Goal: Navigation & Orientation: Find specific page/section

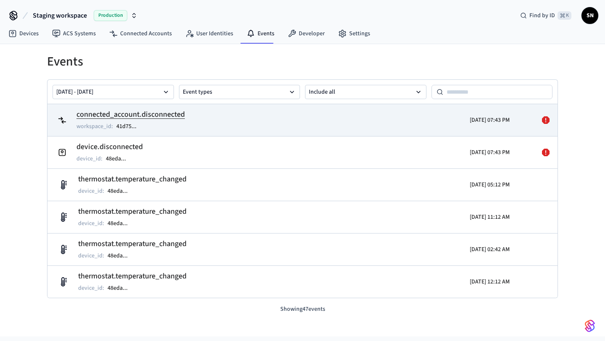
click at [165, 114] on h2 "connected_account.disconnected" at bounding box center [130, 115] width 108 height 12
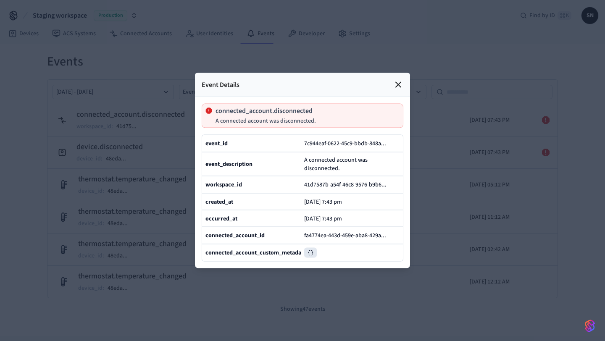
click at [398, 86] on icon at bounding box center [398, 85] width 10 height 10
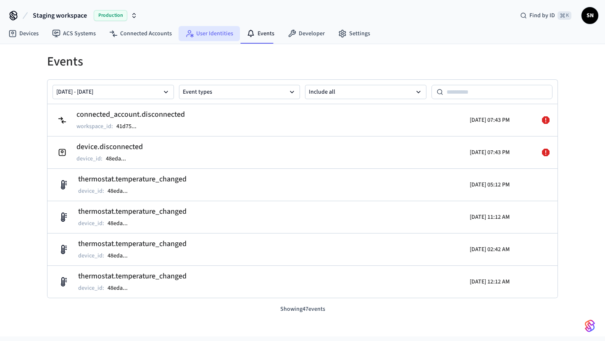
click at [207, 39] on link "User Identities" at bounding box center [208, 33] width 61 height 15
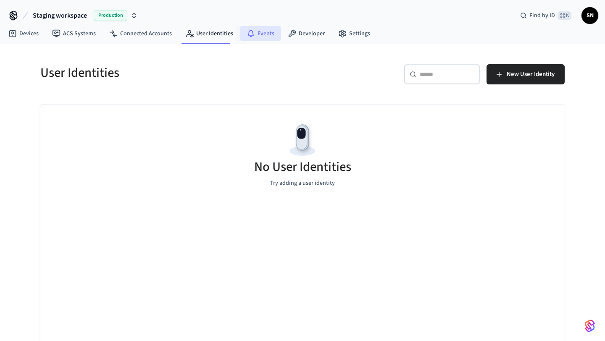
click at [251, 37] on icon at bounding box center [251, 33] width 8 height 8
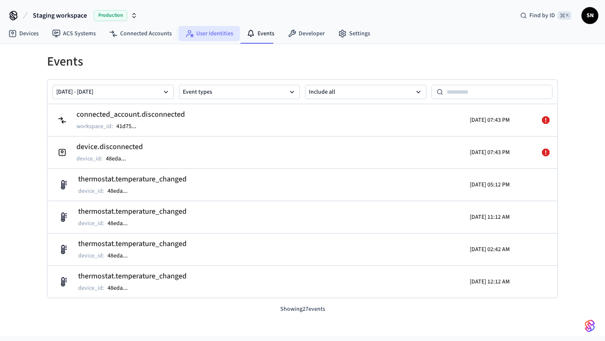
click at [210, 39] on link "User Identities" at bounding box center [208, 33] width 61 height 15
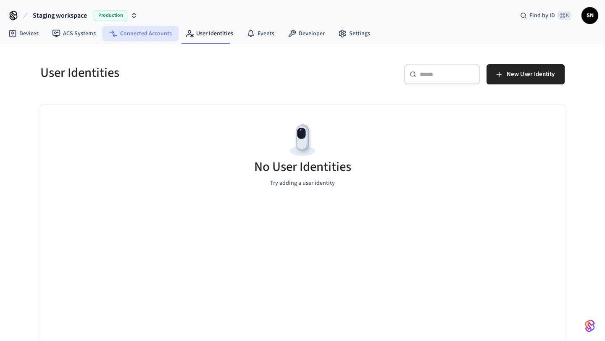
click at [137, 37] on link "Connected Accounts" at bounding box center [140, 33] width 76 height 15
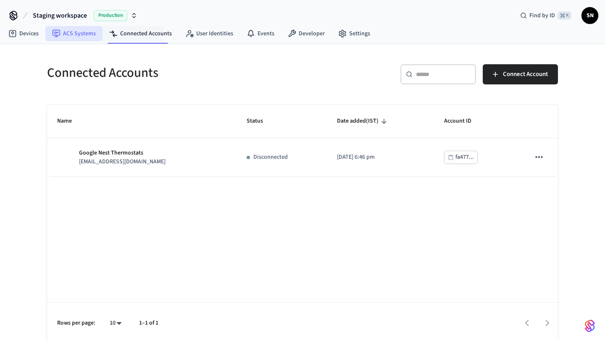
click at [94, 34] on link "ACS Systems" at bounding box center [73, 33] width 57 height 15
